Goal: Check status: Check status

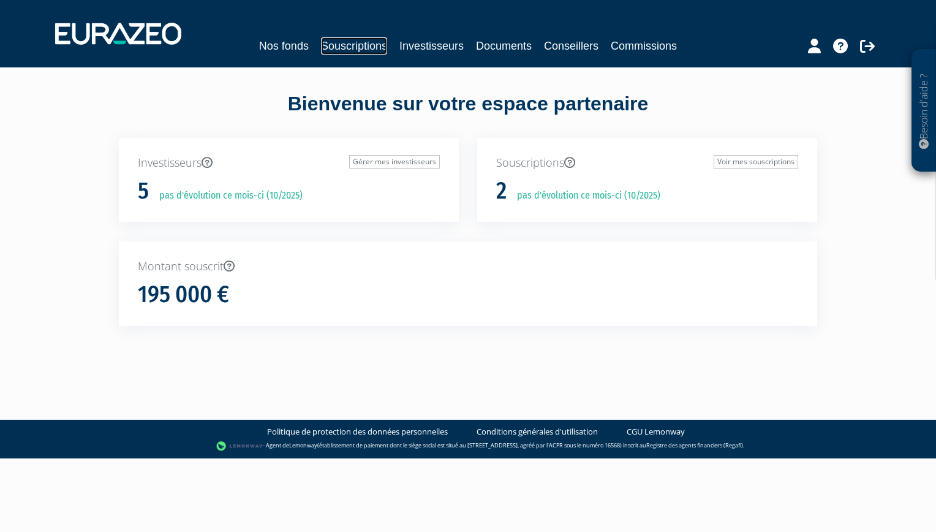
click at [355, 42] on link "Souscriptions" at bounding box center [354, 45] width 66 height 17
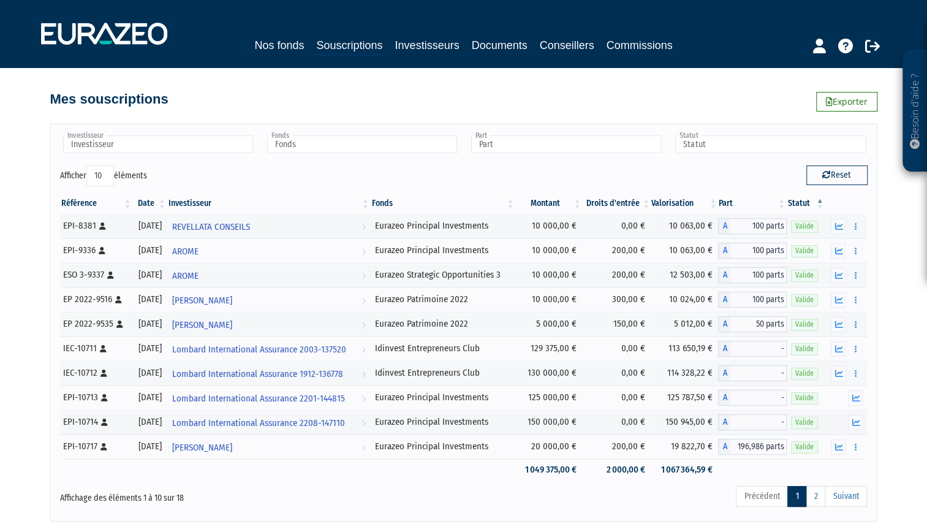
click at [105, 169] on select "10 25 50 100" at bounding box center [100, 175] width 28 height 21
select select "100"
click at [88, 165] on select "10 25 50 100" at bounding box center [100, 175] width 28 height 21
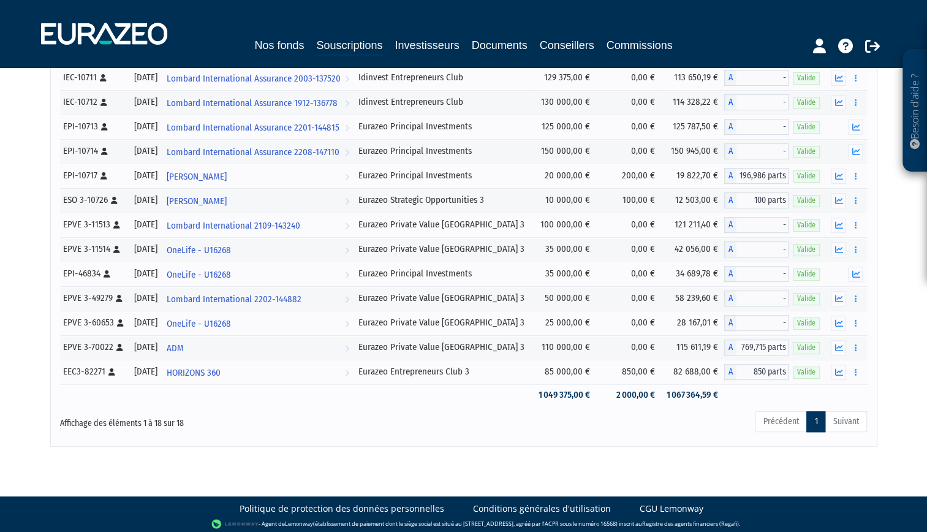
scroll to position [272, 0]
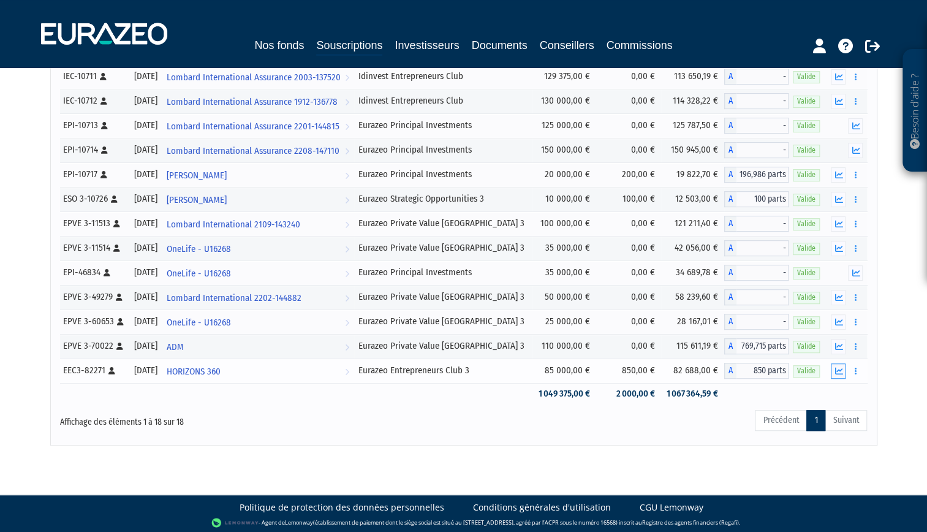
click at [842, 369] on icon "button" at bounding box center [839, 371] width 8 height 8
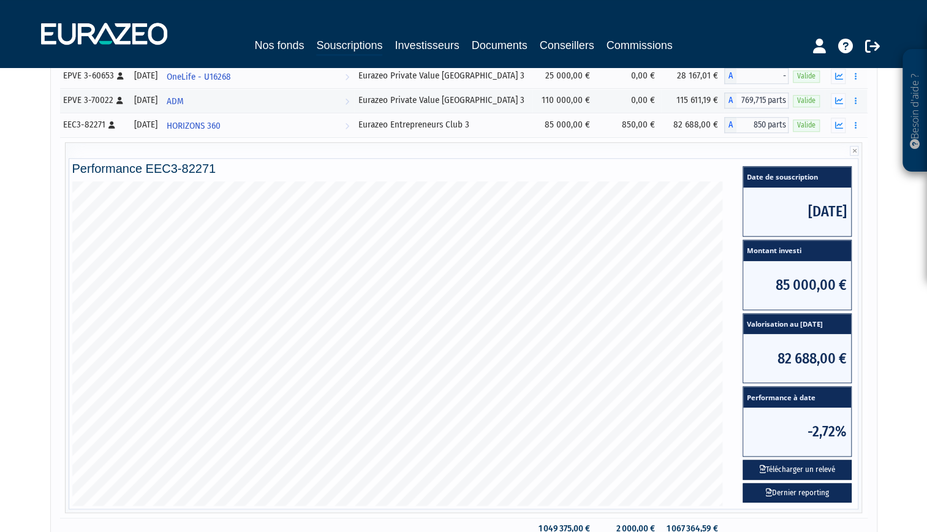
scroll to position [517, 0]
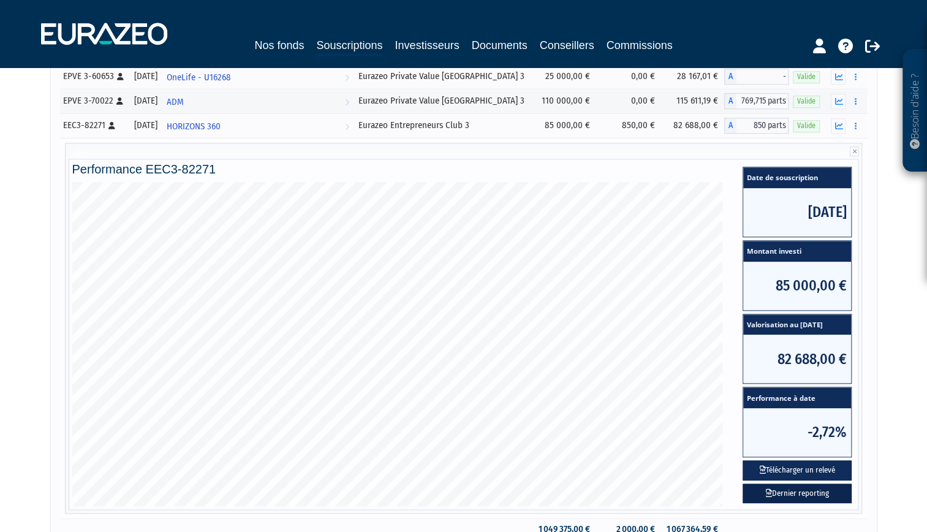
click at [795, 491] on link "Dernier reporting" at bounding box center [797, 493] width 109 height 20
